Goal: Task Accomplishment & Management: Manage account settings

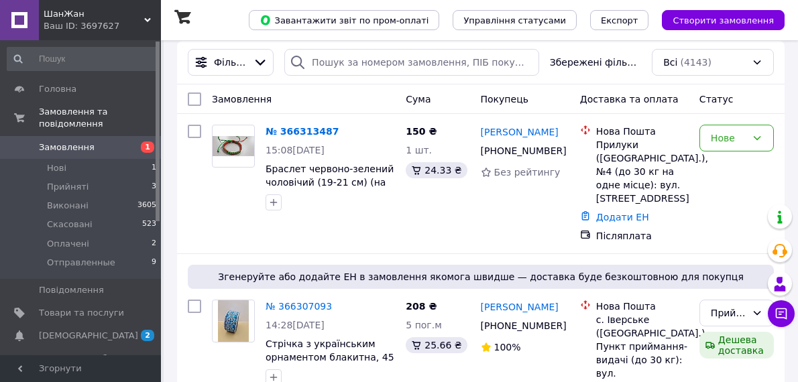
scroll to position [182, 0]
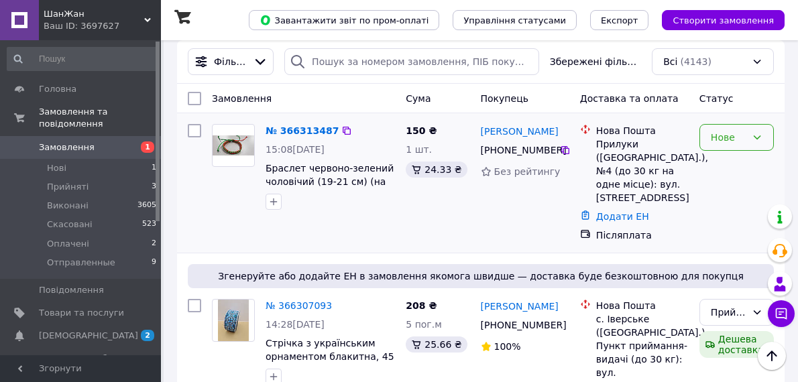
click at [720, 141] on div "Нове" at bounding box center [729, 137] width 36 height 15
click at [733, 162] on li "Прийнято" at bounding box center [736, 166] width 73 height 24
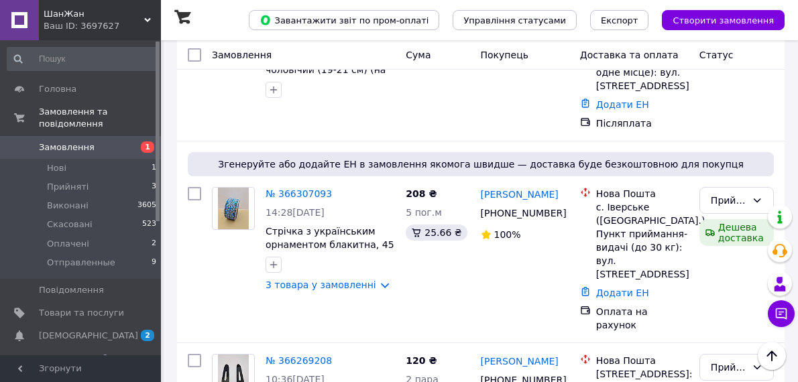
scroll to position [304, 0]
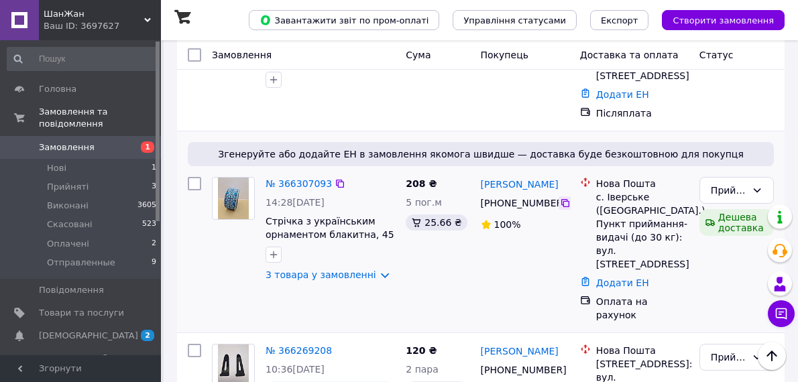
click at [563, 206] on icon at bounding box center [565, 203] width 11 height 11
click at [336, 182] on icon at bounding box center [340, 183] width 11 height 11
click at [325, 275] on link "3 товара у замовленні" at bounding box center [321, 275] width 111 height 11
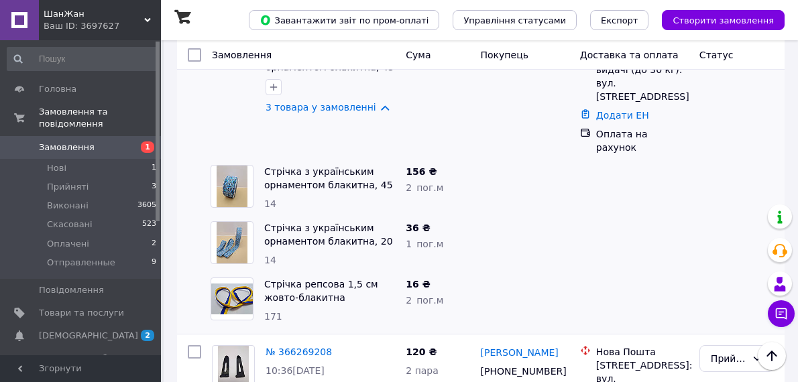
scroll to position [488, 0]
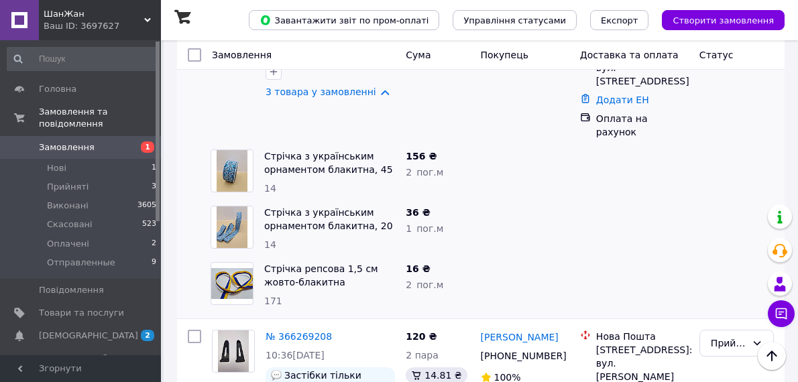
click at [68, 141] on span "Замовлення" at bounding box center [67, 147] width 56 height 12
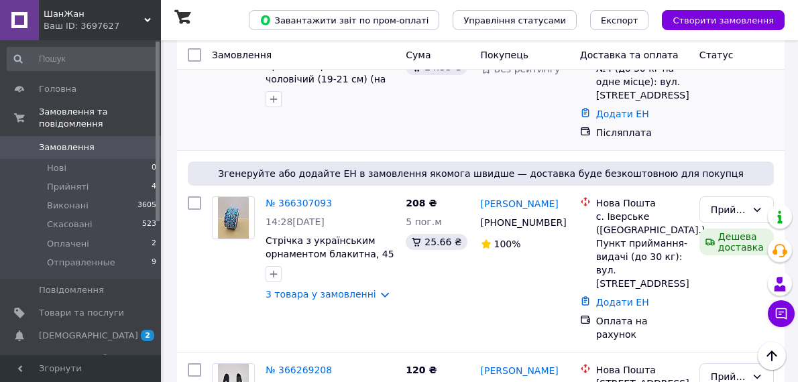
scroll to position [304, 0]
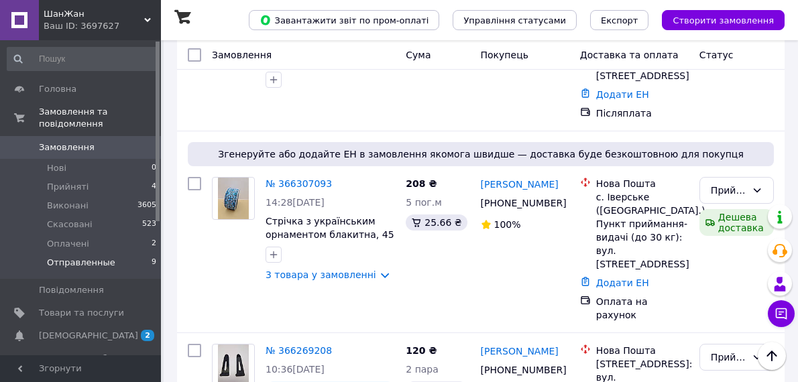
click at [95, 257] on span "Отправленные" at bounding box center [81, 263] width 68 height 12
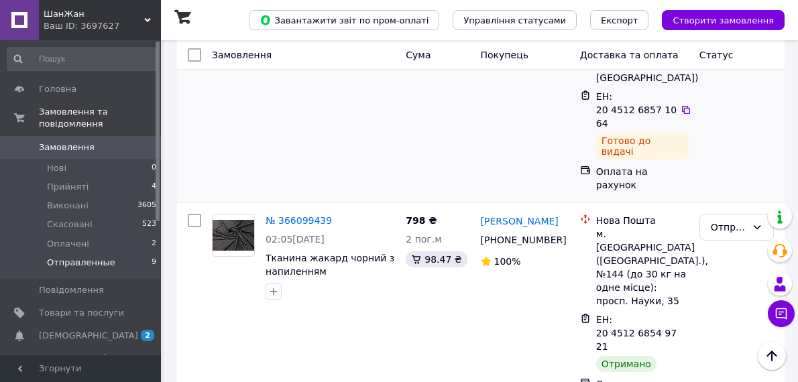
scroll to position [426, 0]
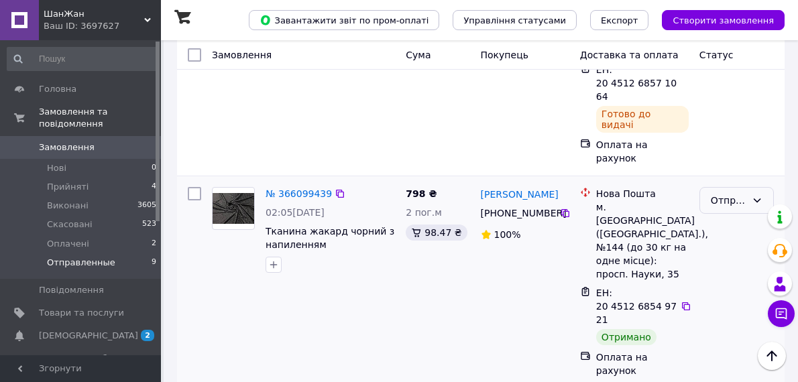
click at [721, 193] on div "Отправленные" at bounding box center [729, 200] width 36 height 15
click at [747, 174] on li "Виконано" at bounding box center [736, 176] width 73 height 24
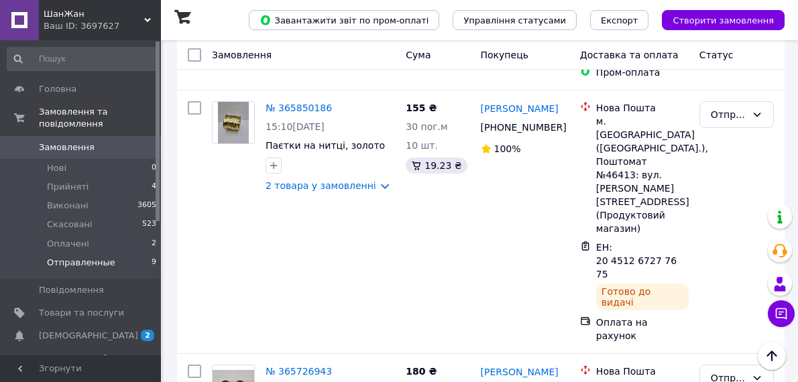
scroll to position [1401, 0]
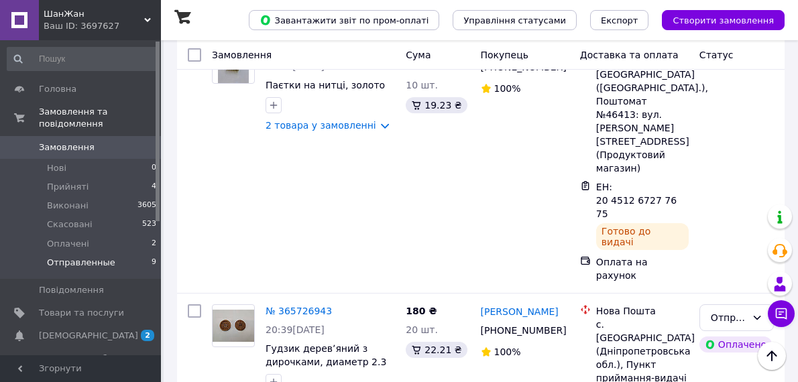
click at [732, 233] on li "Виконано" at bounding box center [736, 233] width 73 height 24
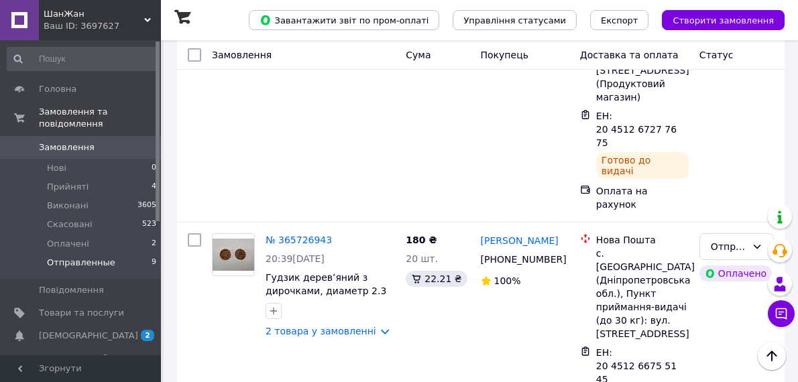
scroll to position [1454, 0]
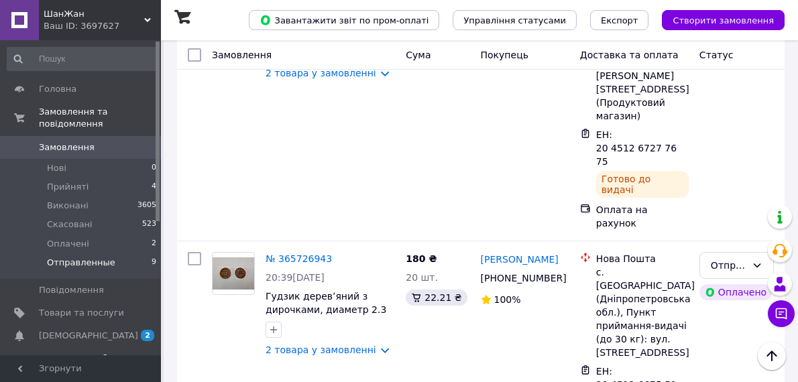
click at [92, 353] on span "Показники роботи компанії" at bounding box center [81, 365] width 85 height 24
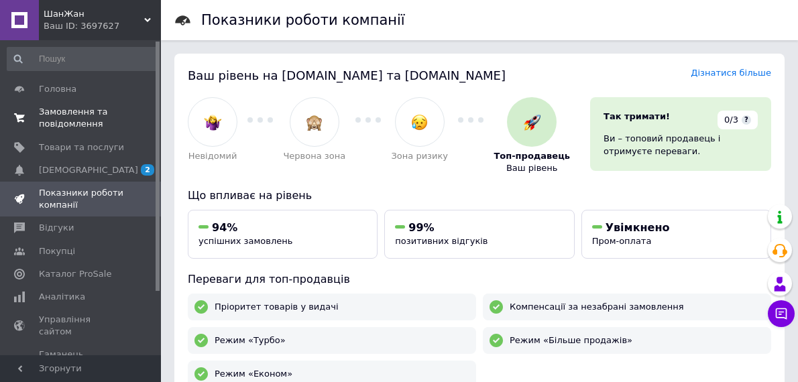
click at [60, 111] on span "Замовлення та повідомлення" at bounding box center [81, 118] width 85 height 24
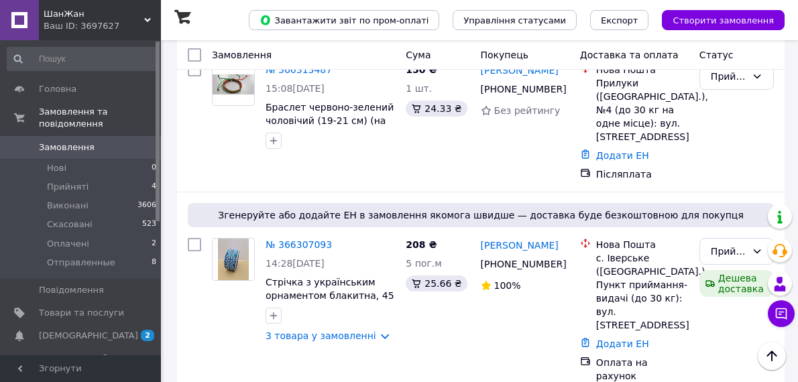
scroll to position [304, 0]
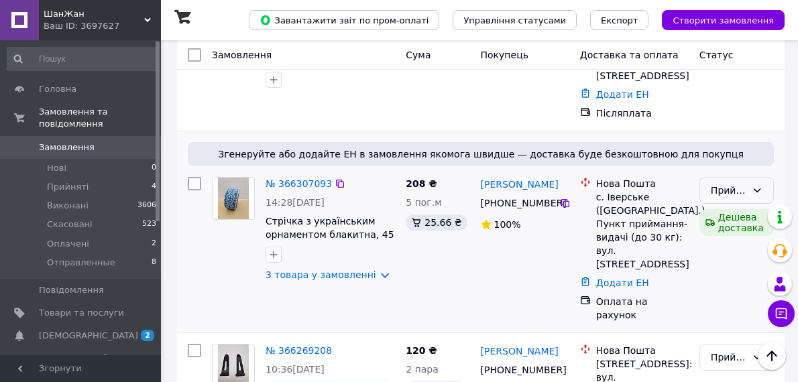
click at [714, 188] on div "Прийнято" at bounding box center [729, 190] width 36 height 15
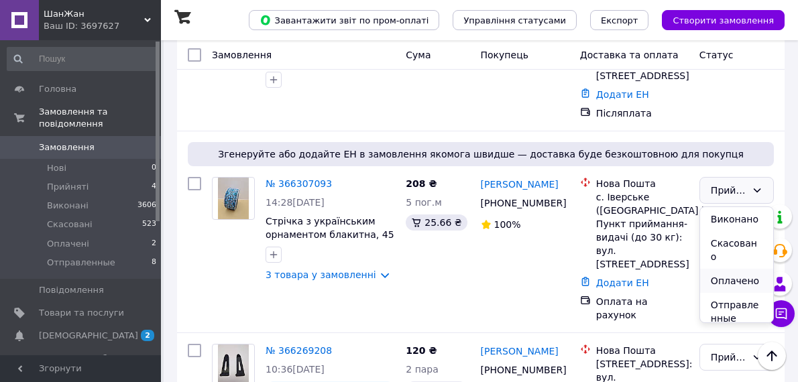
click at [719, 269] on li "Оплачено" at bounding box center [736, 281] width 73 height 24
